Goal: Information Seeking & Learning: Learn about a topic

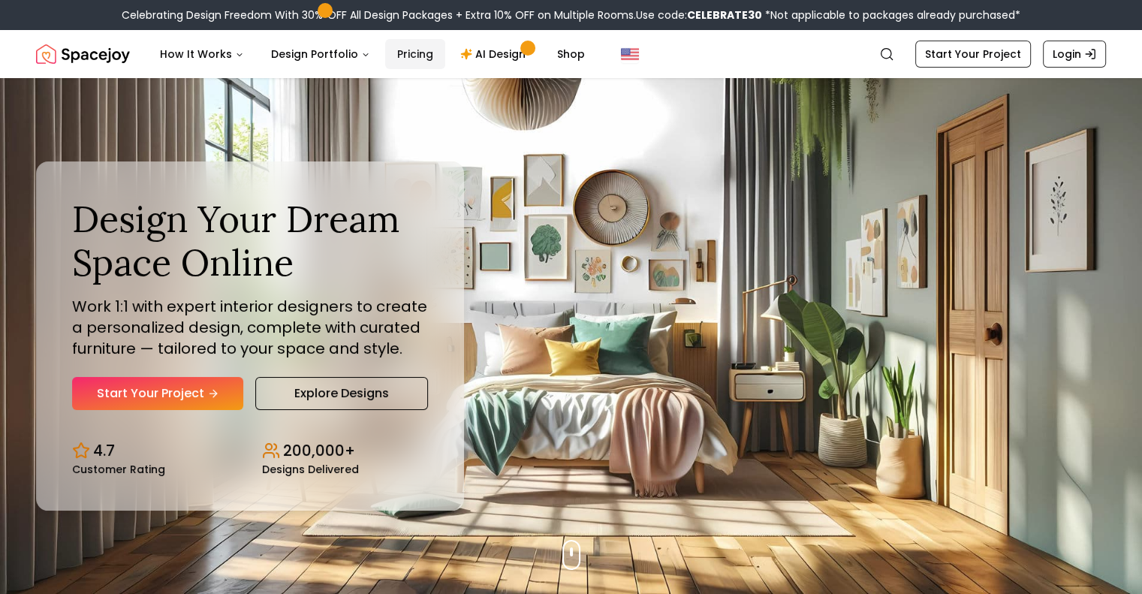
click at [391, 47] on link "Pricing" at bounding box center [415, 54] width 60 height 30
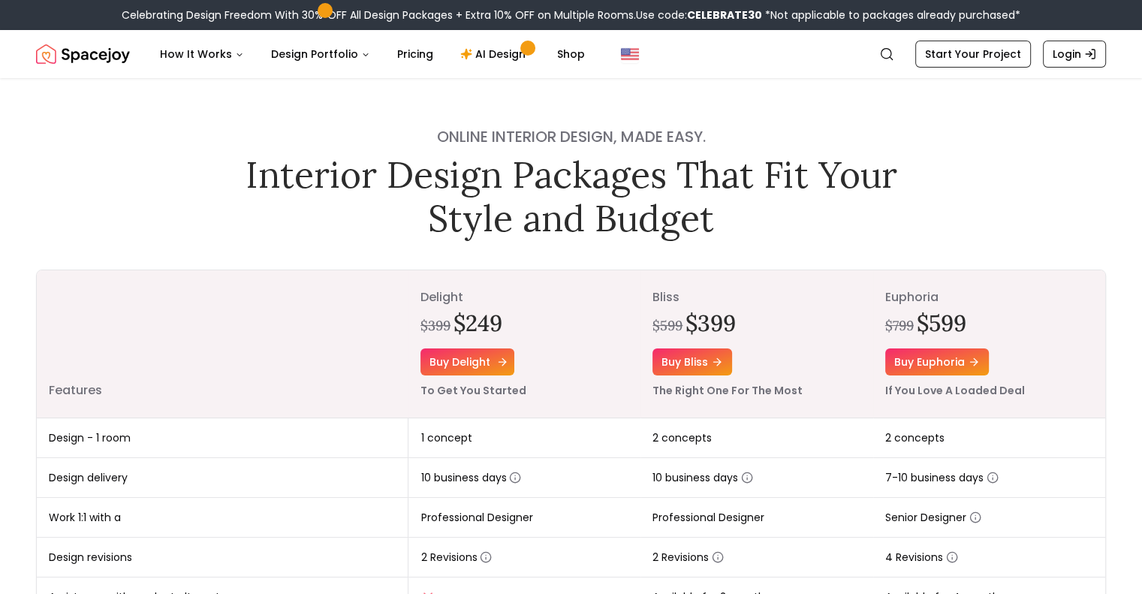
click at [467, 356] on link "Buy delight" at bounding box center [468, 362] width 94 height 27
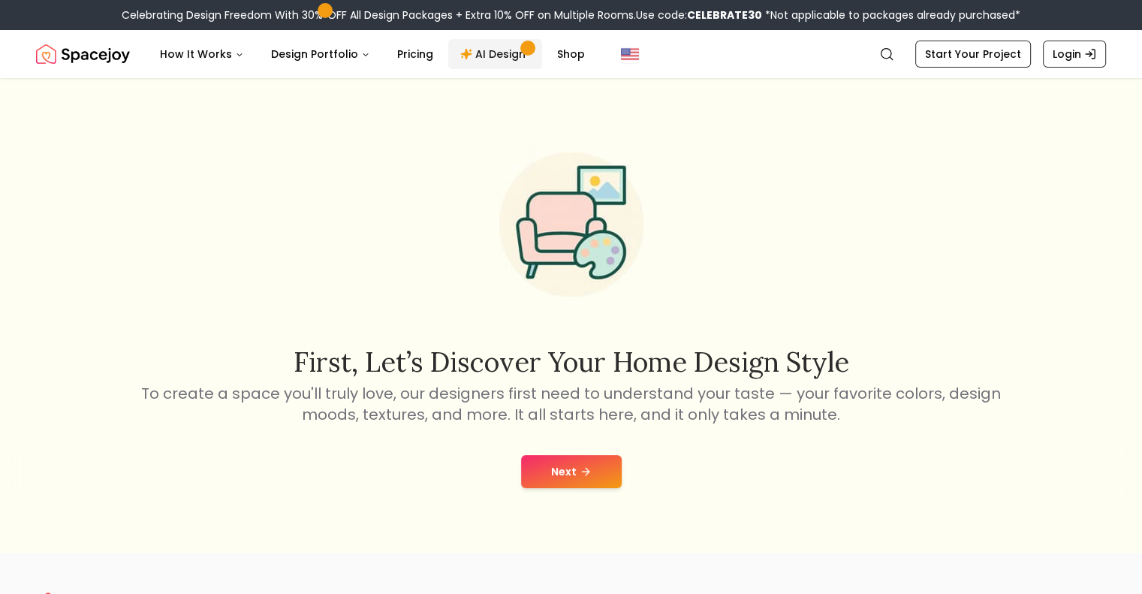
click at [512, 56] on link "AI Design" at bounding box center [495, 54] width 94 height 30
